Goal: Use online tool/utility

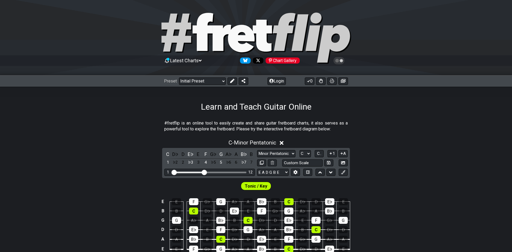
scroll to position [82, 0]
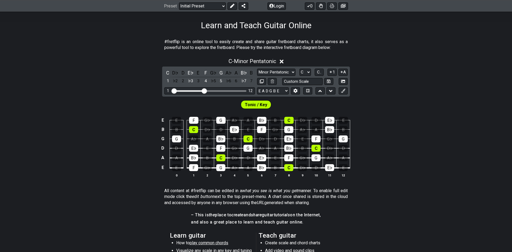
click at [121, 122] on div "E E F G♭ G A♭ A B♭ B C D♭ D E♭ E B B C D♭ D E♭ E F G♭ G A♭ A B♭ B G G A♭ A B♭ B…" at bounding box center [256, 147] width 512 height 75
click at [290, 139] on div "E♭" at bounding box center [288, 139] width 9 height 7
click at [289, 132] on div "G" at bounding box center [288, 129] width 9 height 7
click at [290, 122] on div "C" at bounding box center [288, 120] width 9 height 7
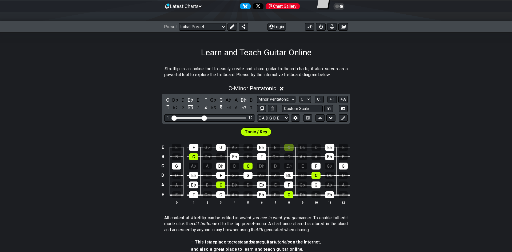
scroll to position [27, 0]
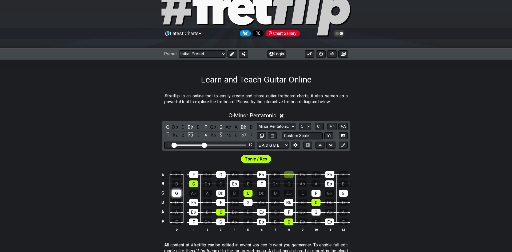
click at [178, 195] on div "G" at bounding box center [176, 193] width 9 height 7
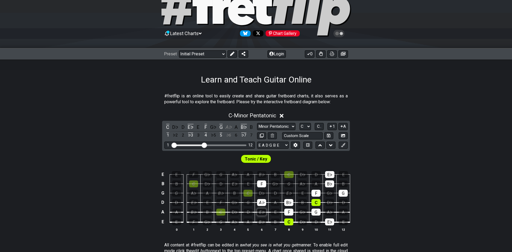
drag, startPoint x: 191, startPoint y: 174, endPoint x: 264, endPoint y: 210, distance: 81.6
click at [264, 222] on tbody "E E F G♭ G A♭ A B♭ B C D♭ D E♭ E B B C D♭ D E♭ E F G♭ G A♭ A B♭ B G G A♭ A B♭ B…" at bounding box center [255, 197] width 190 height 63
click at [263, 201] on div "A♭" at bounding box center [261, 202] width 9 height 7
click at [262, 188] on td "D♭" at bounding box center [262, 188] width 14 height 9
drag, startPoint x: 291, startPoint y: 202, endPoint x: 291, endPoint y: 223, distance: 20.3
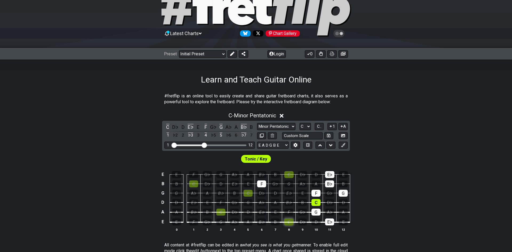
click at [291, 223] on tbody "E E F G♭ G A♭ A B♭ B C D♭ D E♭ E B B C D♭ D E♭ E F G♭ G A♭ A B♭ B G G A♭ A B♭ B…" at bounding box center [255, 197] width 190 height 63
drag, startPoint x: 315, startPoint y: 205, endPoint x: 316, endPoint y: 210, distance: 5.7
click at [316, 210] on tbody "E E F G♭ G A♭ A B♭ B C D♭ D E♭ E B B C D♭ D E♭ E F G♭ G A♭ A B♭ B G G A♭ A B♭ B…" at bounding box center [255, 197] width 190 height 63
drag, startPoint x: 331, startPoint y: 223, endPoint x: 330, endPoint y: 197, distance: 25.9
click at [331, 221] on div "E♭" at bounding box center [329, 222] width 9 height 7
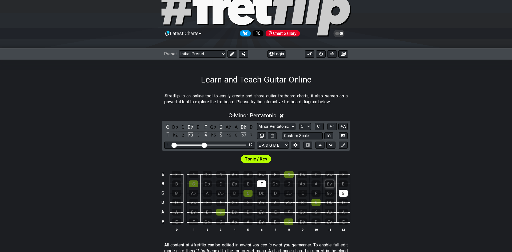
drag, startPoint x: 329, startPoint y: 178, endPoint x: 332, endPoint y: 187, distance: 10.4
click at [332, 187] on tbody "E E F G♭ G A♭ A B♭ B C D♭ D E♭ E B B C D♭ D E♭ E F G♭ G A♭ A B♭ B G G A♭ A B♭ B…" at bounding box center [255, 197] width 190 height 63
click at [346, 195] on div "G" at bounding box center [343, 193] width 9 height 7
click at [264, 184] on div "F" at bounding box center [261, 184] width 9 height 7
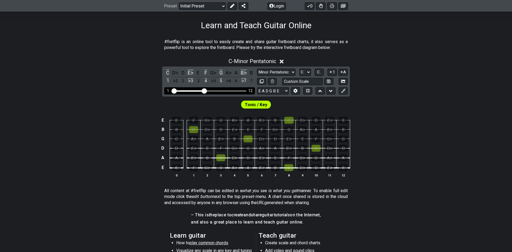
drag, startPoint x: 206, startPoint y: 91, endPoint x: 205, endPoint y: 94, distance: 3.8
click at [205, 91] on input "Visible fret range" at bounding box center [210, 91] width 76 height 0
drag, startPoint x: 205, startPoint y: 91, endPoint x: 209, endPoint y: 91, distance: 3.7
click at [209, 91] on input "Visible fret range" at bounding box center [210, 91] width 76 height 0
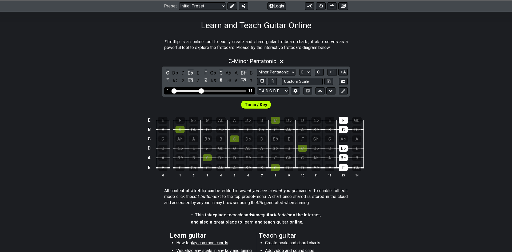
drag, startPoint x: 209, startPoint y: 91, endPoint x: 202, endPoint y: 92, distance: 6.9
click at [202, 91] on input "Visible fret range" at bounding box center [210, 91] width 76 height 0
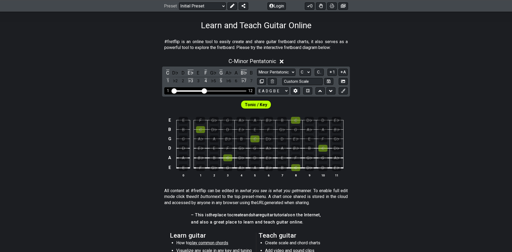
drag, startPoint x: 201, startPoint y: 91, endPoint x: 204, endPoint y: 91, distance: 2.9
click at [204, 91] on input "Visible fret range" at bounding box center [210, 91] width 76 height 0
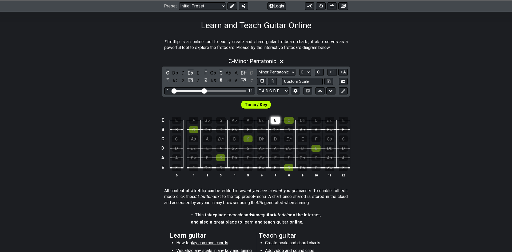
click at [274, 122] on div "B" at bounding box center [275, 120] width 9 height 7
click at [288, 131] on div "G" at bounding box center [288, 129] width 9 height 7
click at [303, 139] on div "E" at bounding box center [302, 139] width 9 height 7
drag, startPoint x: 235, startPoint y: 120, endPoint x: 263, endPoint y: 140, distance: 35.1
click at [263, 140] on tbody "E E F G♭ G A♭ A B♭ B C D♭ D E♭ E B B C D♭ D E♭ E F G♭ G A♭ A B♭ B G G A♭ A B♭ B…" at bounding box center [255, 142] width 190 height 63
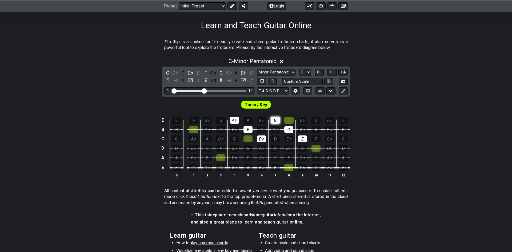
click at [276, 120] on div "B" at bounding box center [275, 120] width 9 height 7
click at [290, 130] on div "G" at bounding box center [288, 129] width 9 height 7
click at [302, 136] on div "E" at bounding box center [302, 139] width 9 height 7
drag, startPoint x: 231, startPoint y: 119, endPoint x: 234, endPoint y: 123, distance: 4.7
click at [231, 119] on div "A♭" at bounding box center [234, 120] width 9 height 7
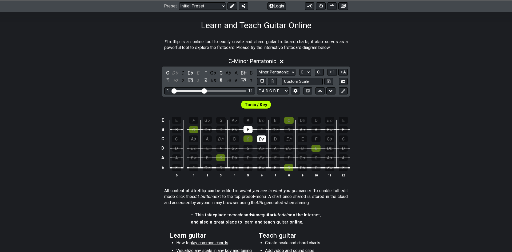
drag, startPoint x: 247, startPoint y: 129, endPoint x: 257, endPoint y: 136, distance: 11.9
click at [247, 129] on div "E" at bounding box center [247, 129] width 9 height 7
click at [261, 139] on div "D♭" at bounding box center [261, 139] width 9 height 7
click at [250, 121] on div "A" at bounding box center [247, 120] width 9 height 7
click at [263, 129] on div "F" at bounding box center [261, 129] width 9 height 7
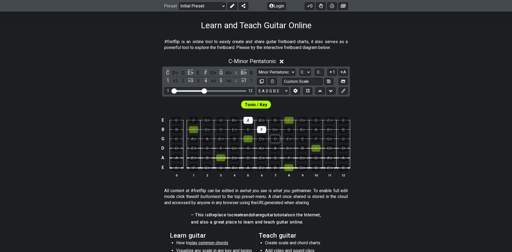
click at [278, 140] on div "D" at bounding box center [275, 139] width 9 height 7
